Goal: Feedback & Contribution: Contribute content

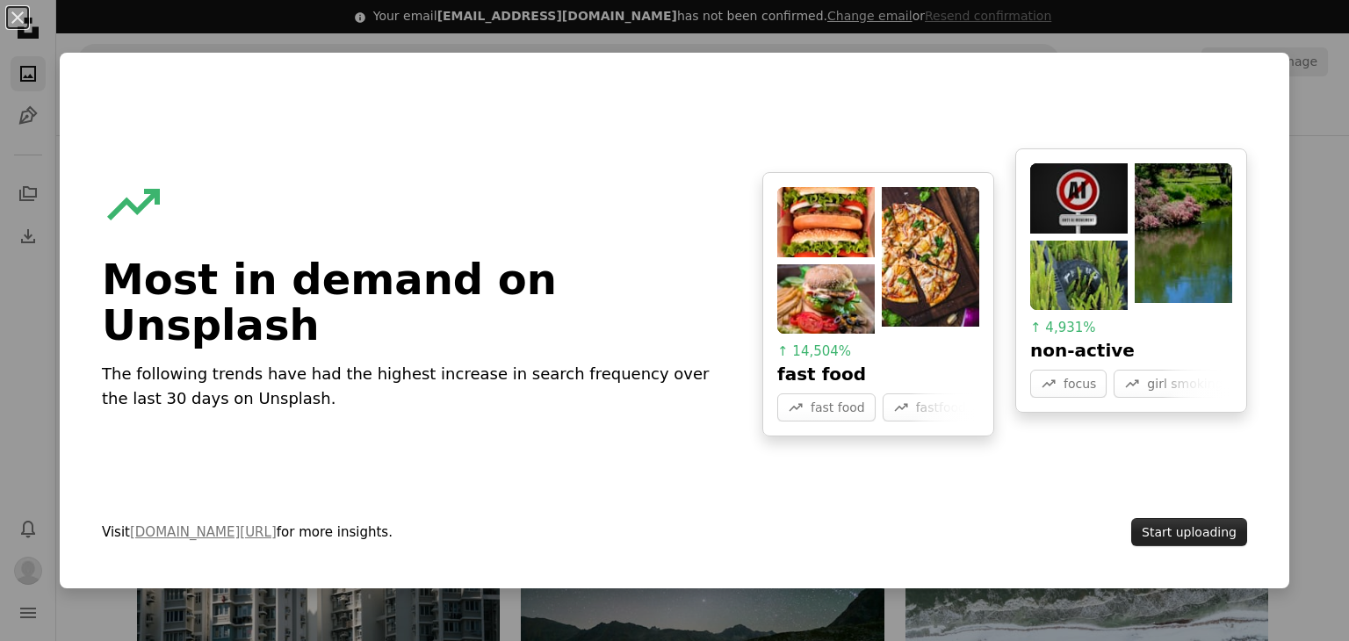
click at [1216, 528] on button "Start uploading" at bounding box center [1189, 532] width 116 height 28
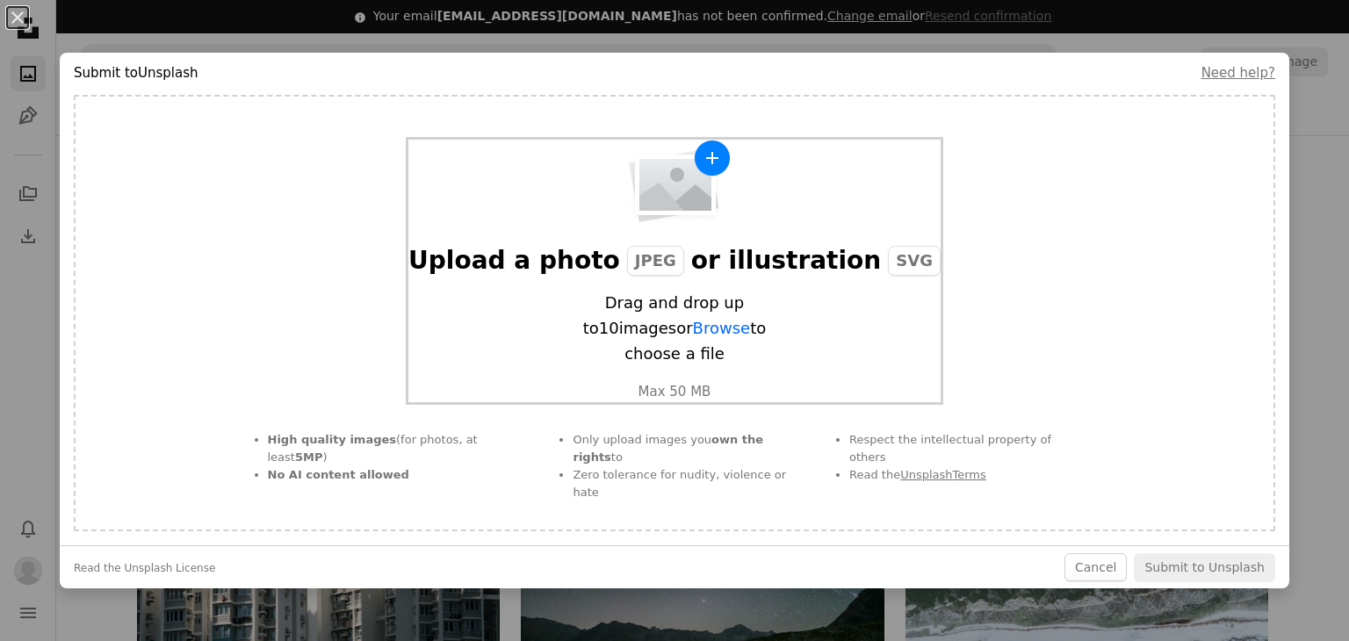
click at [648, 224] on img "button" at bounding box center [674, 182] width 114 height 84
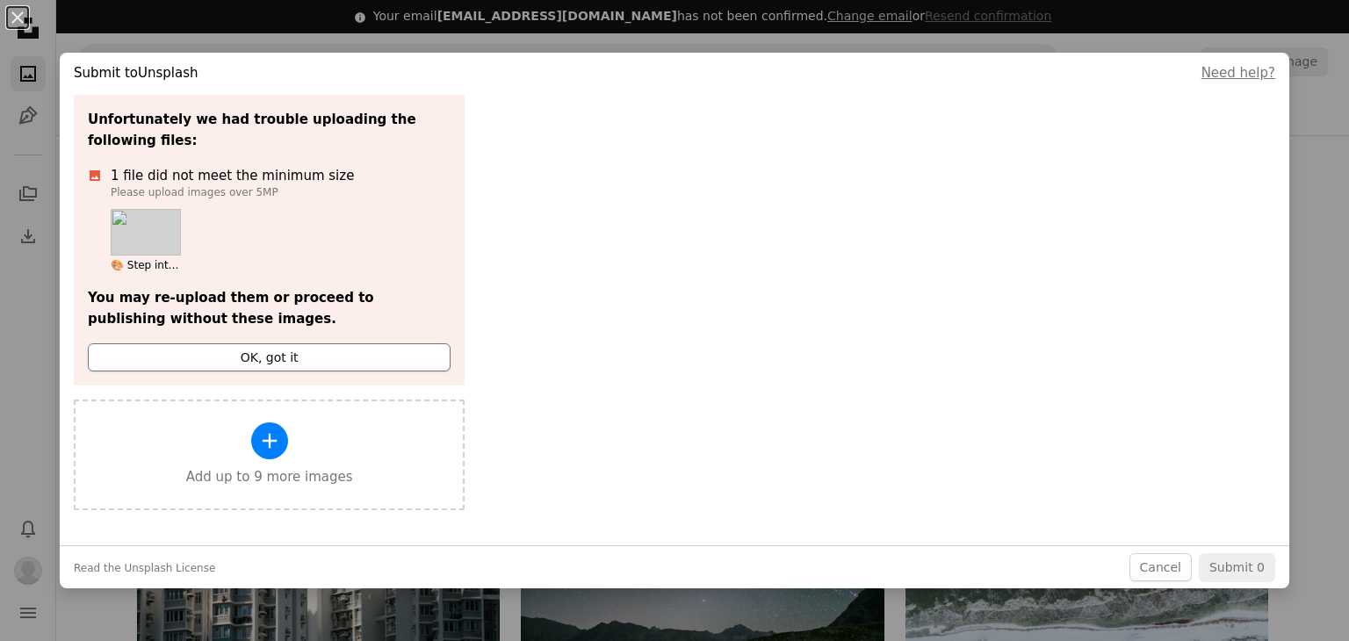
click at [211, 343] on button "OK, got it" at bounding box center [269, 357] width 363 height 28
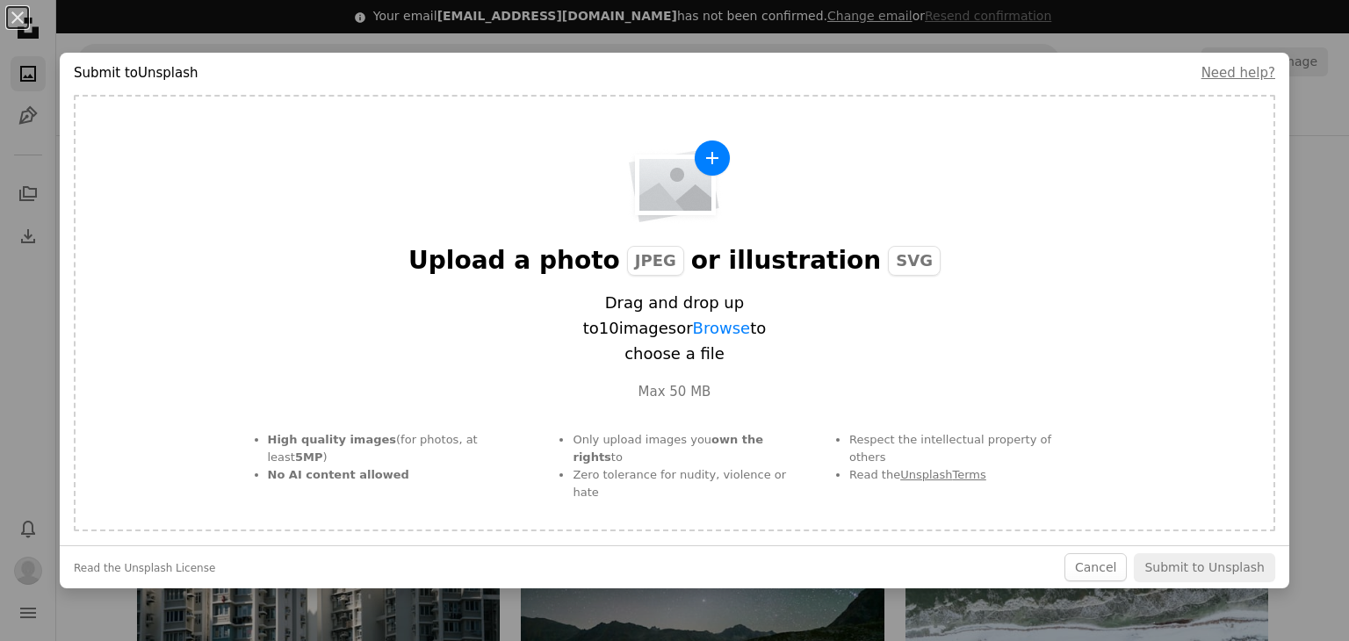
click at [211, 326] on div "Upload a photo JPEG or illustration SVG Drag and drop up to 10 images or Browse…" at bounding box center [675, 313] width 1202 height 437
click at [686, 277] on div "Upload a photo JPEG or illustration SVG" at bounding box center [674, 261] width 532 height 32
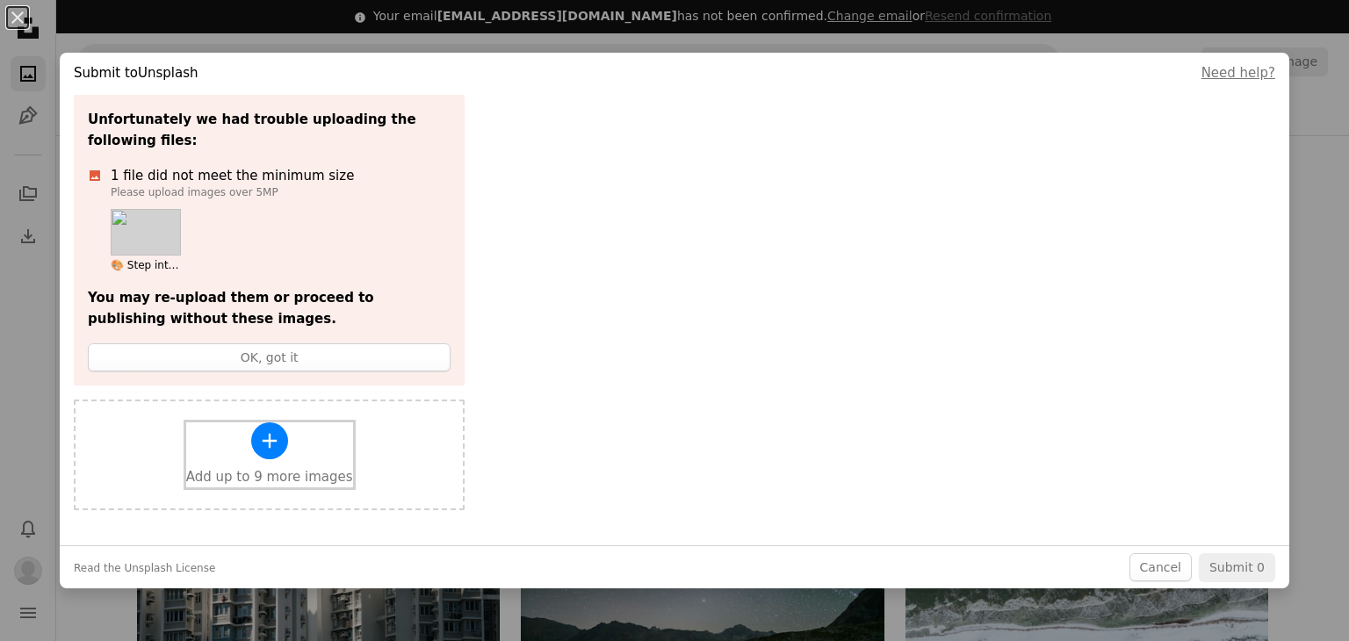
click at [257, 429] on icon "A plus sign" at bounding box center [269, 441] width 25 height 25
click at [261, 429] on icon "A plus sign" at bounding box center [269, 441] width 25 height 25
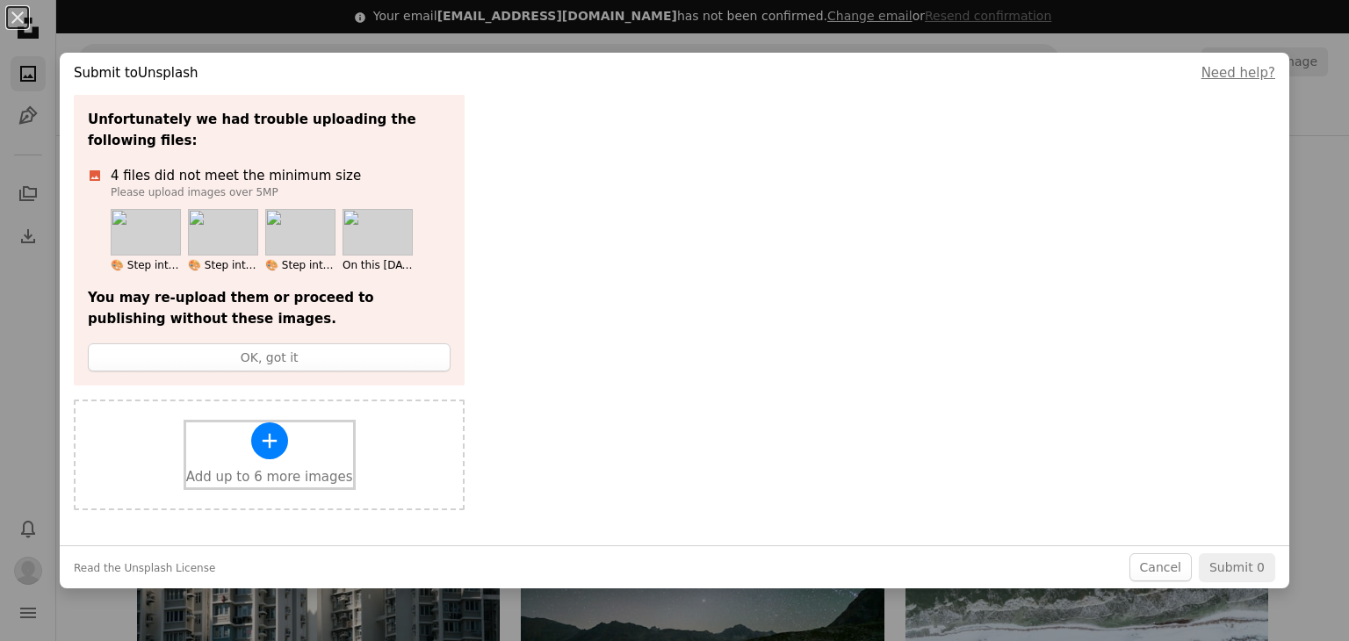
click at [272, 429] on icon "A plus sign" at bounding box center [269, 441] width 25 height 25
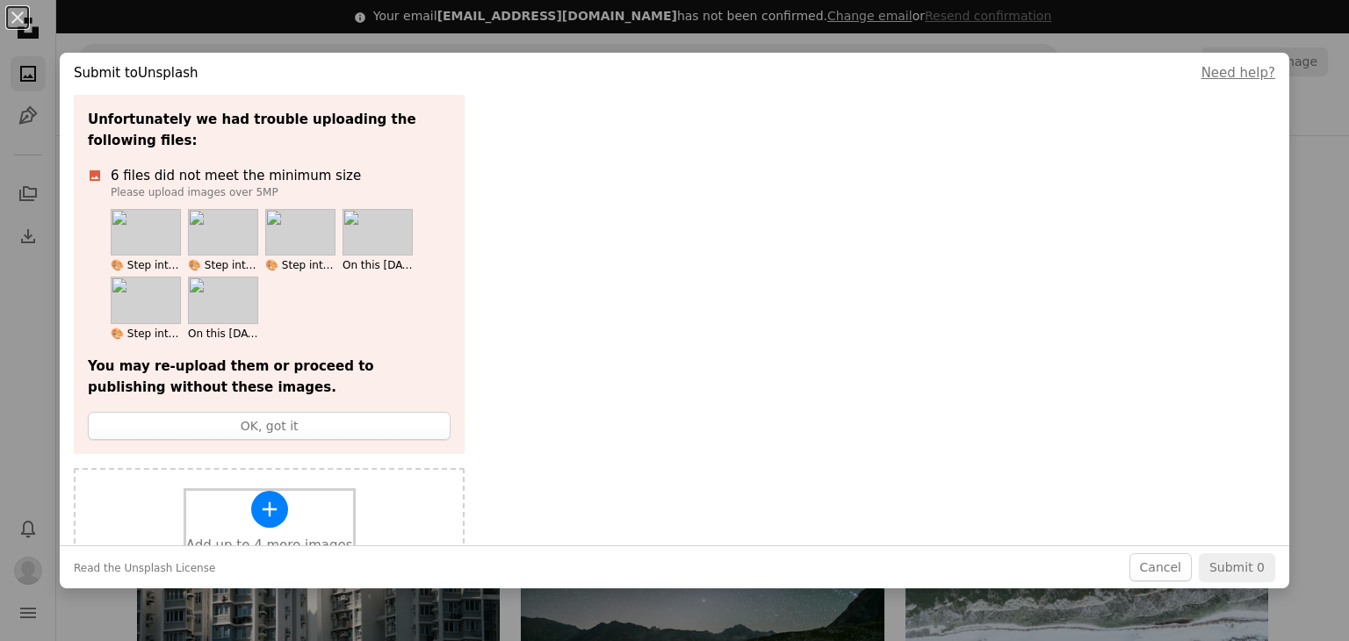
click at [238, 496] on div "A plus sign Add up to 4 more images" at bounding box center [269, 523] width 167 height 65
click at [278, 500] on div "A plus sign Add up to 2 more images" at bounding box center [269, 523] width 167 height 65
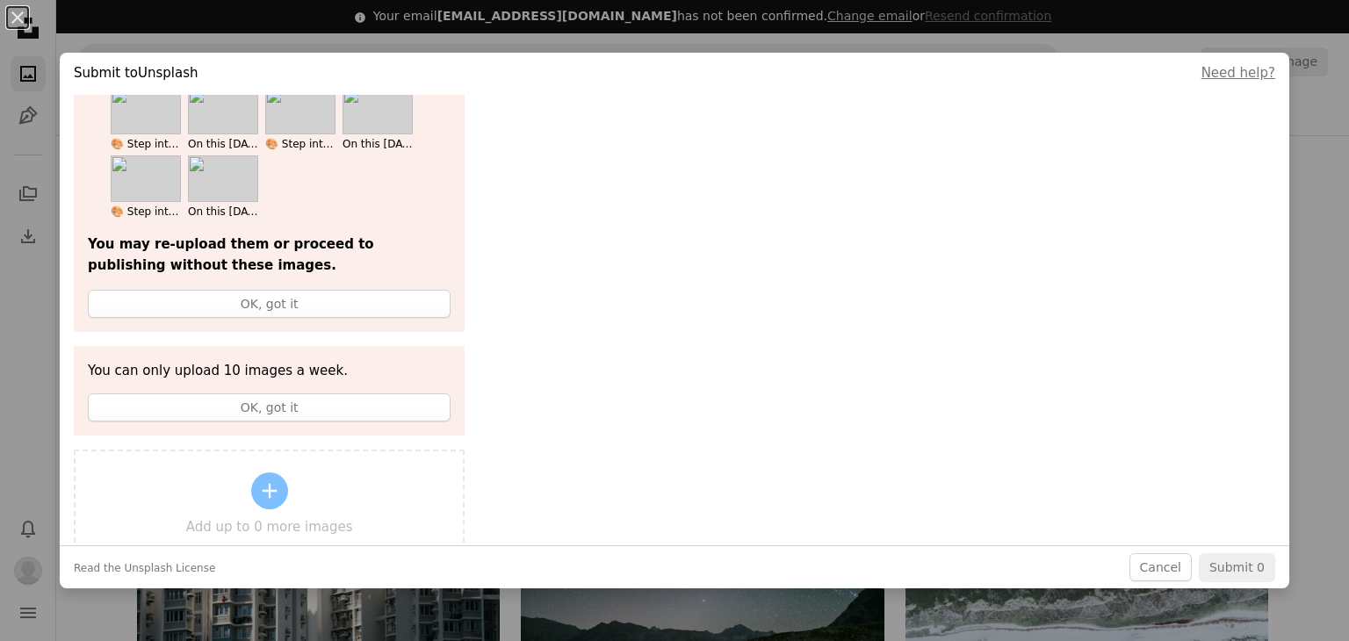
scroll to position [239, 0]
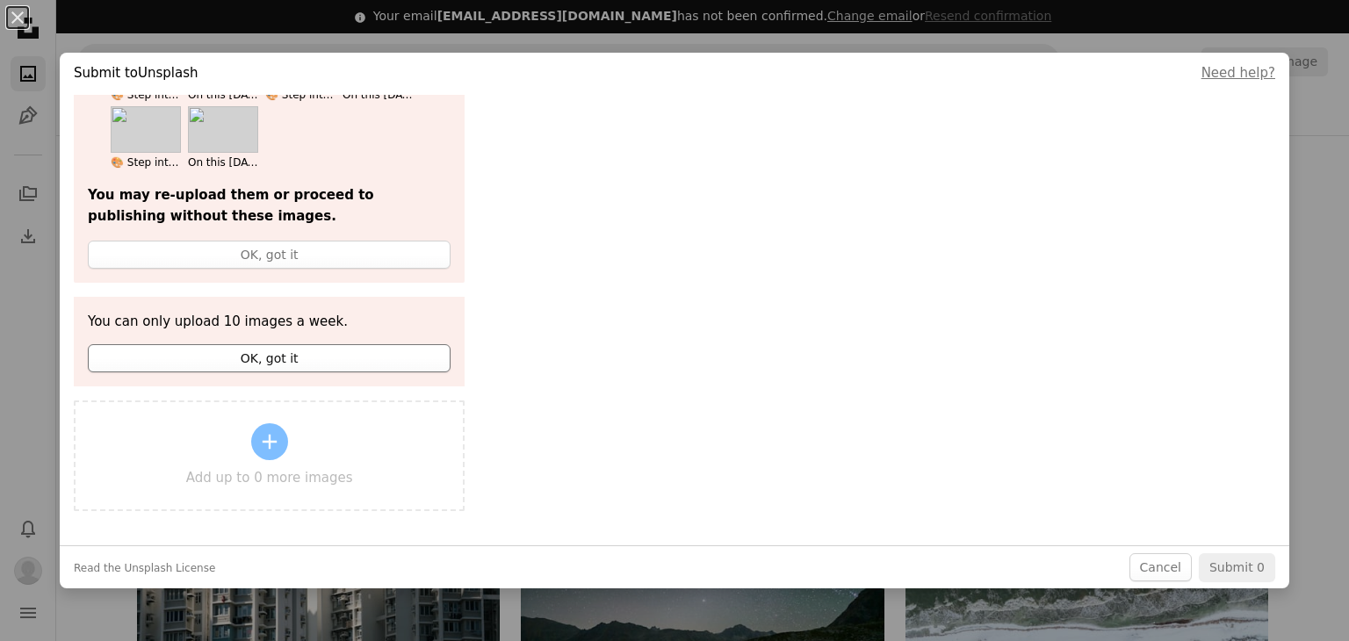
click at [256, 350] on button "OK, got it" at bounding box center [269, 358] width 363 height 28
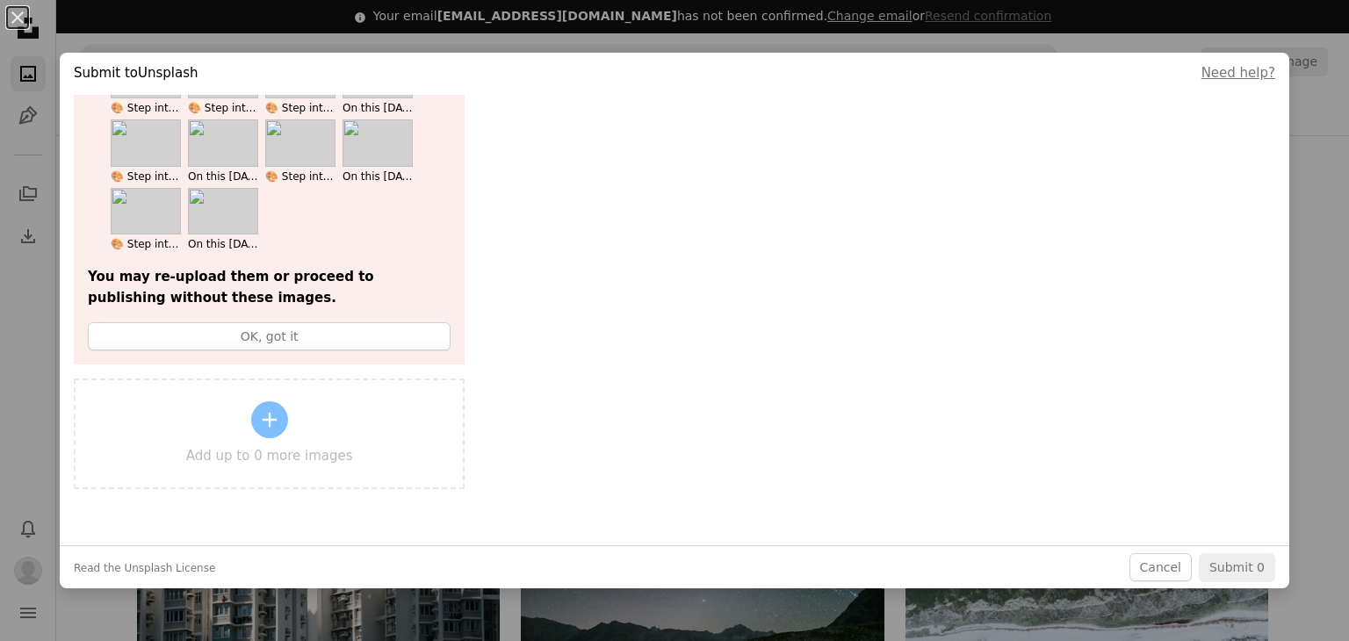
scroll to position [135, 0]
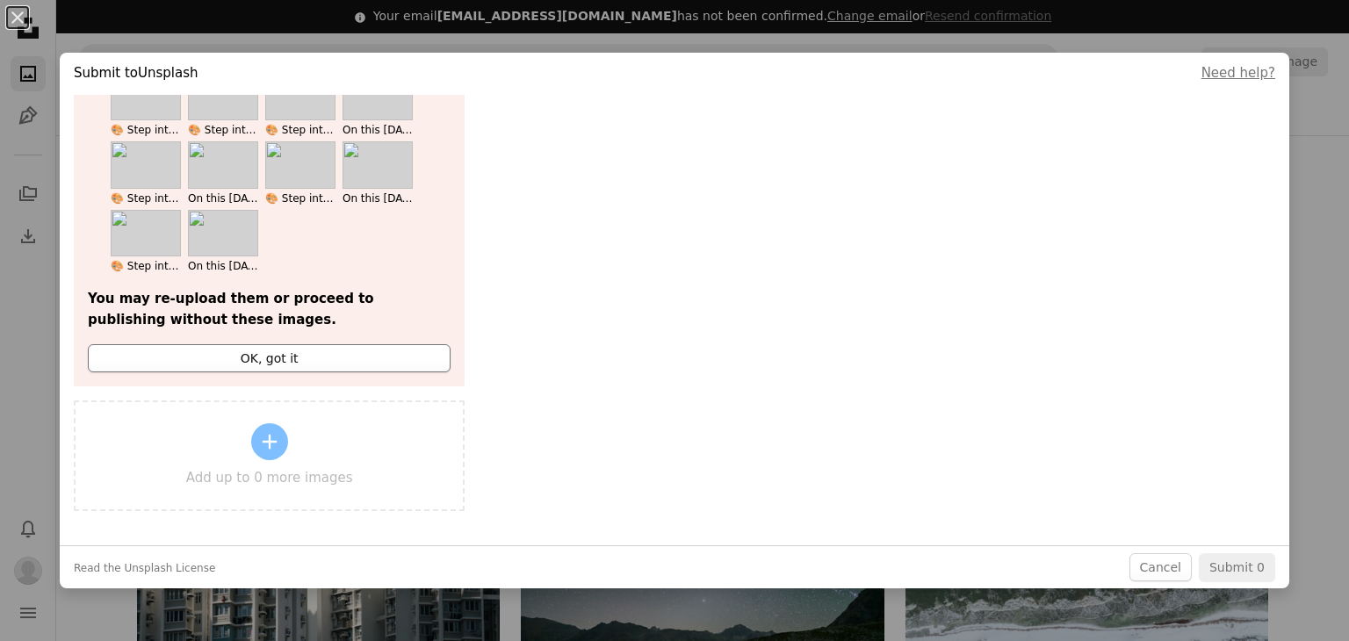
click at [293, 344] on button "OK, got it" at bounding box center [269, 358] width 363 height 28
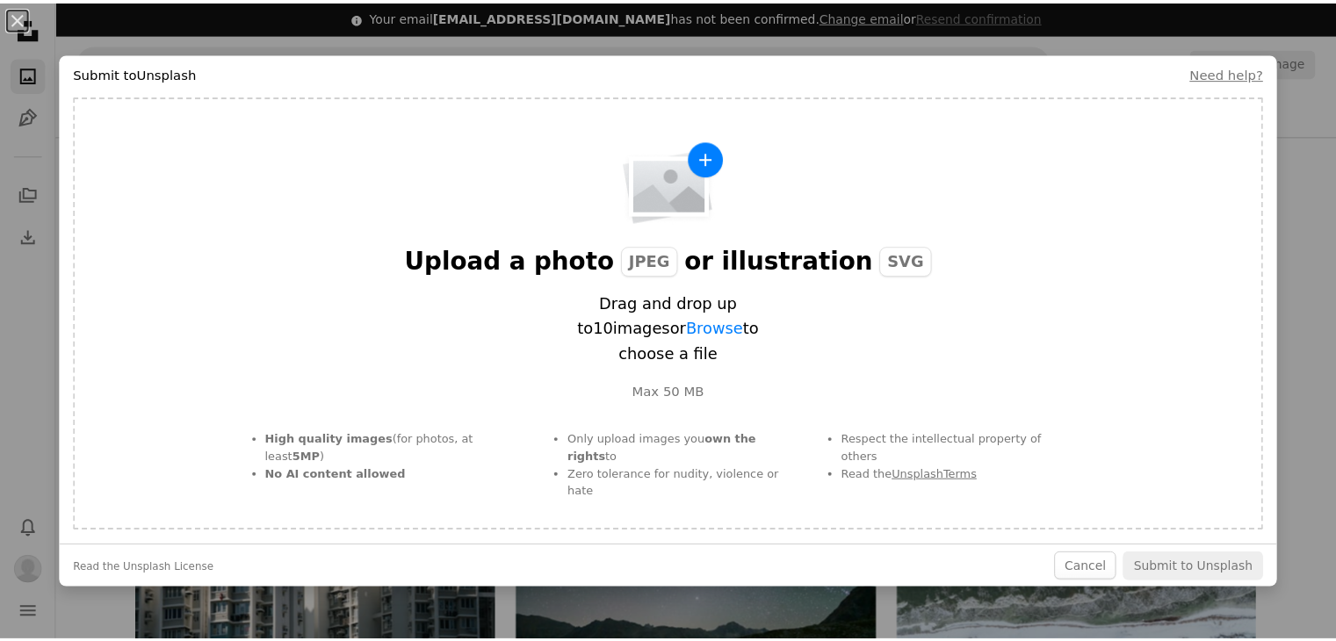
scroll to position [0, 0]
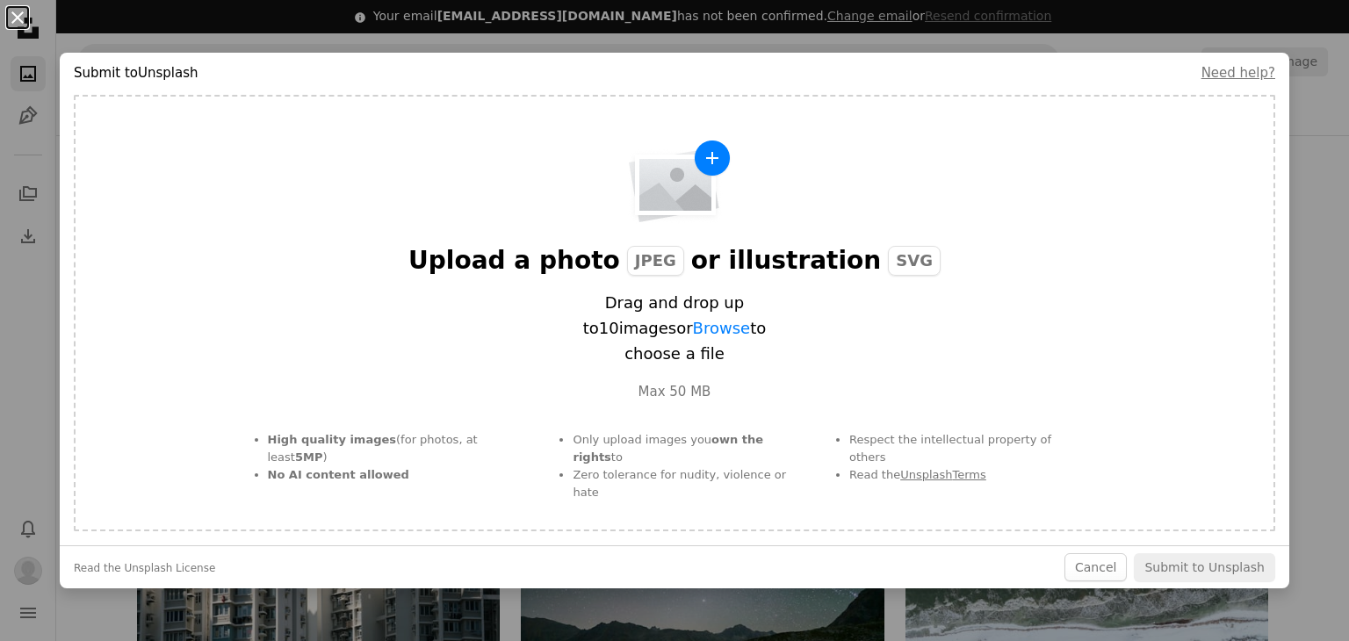
click at [13, 18] on button "An X shape" at bounding box center [17, 17] width 21 height 21
